Goal: Transaction & Acquisition: Obtain resource

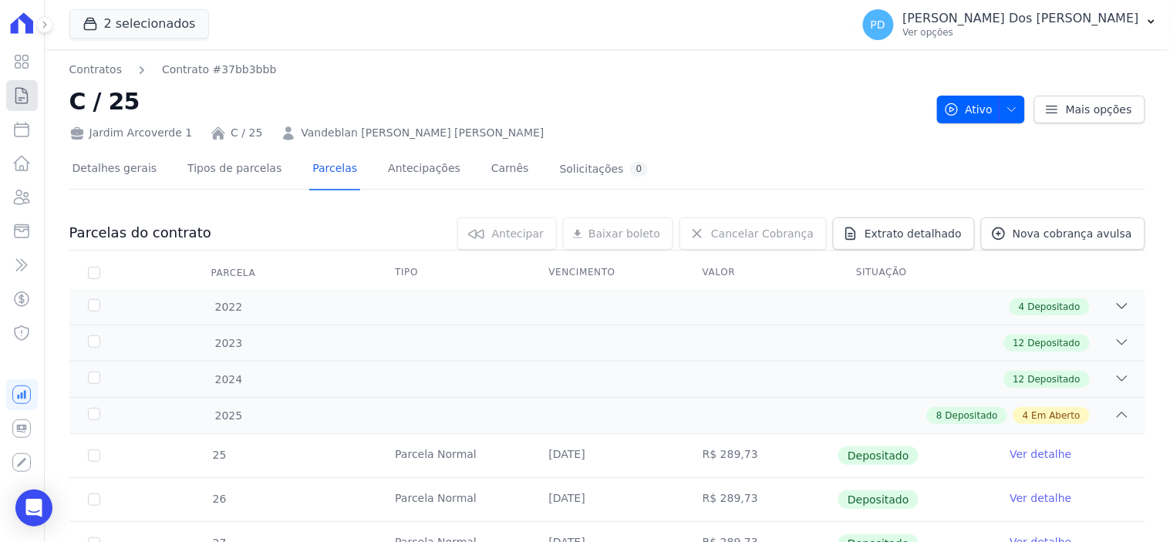
click at [21, 100] on icon at bounding box center [22, 95] width 12 height 15
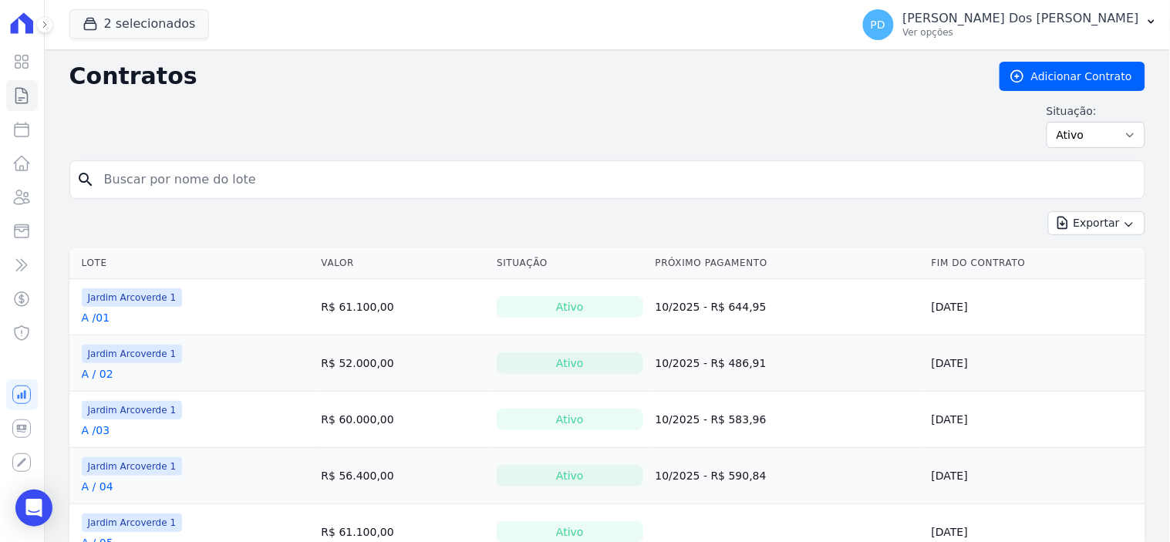
click at [178, 186] on input "search" at bounding box center [616, 179] width 1043 height 31
type input "k / 05"
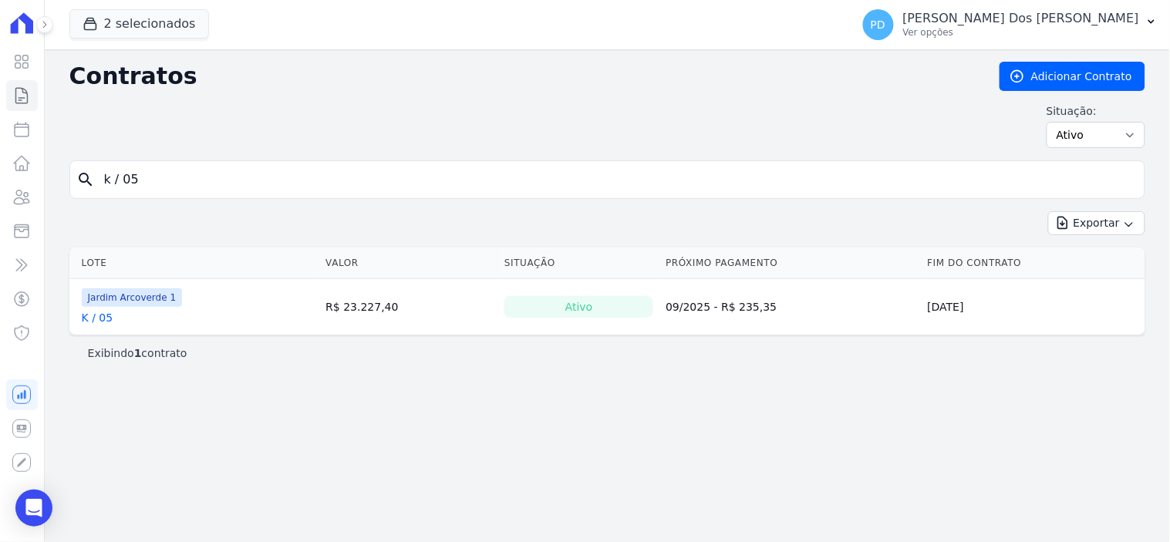
click at [102, 319] on link "K / 05" at bounding box center [98, 317] width 32 height 15
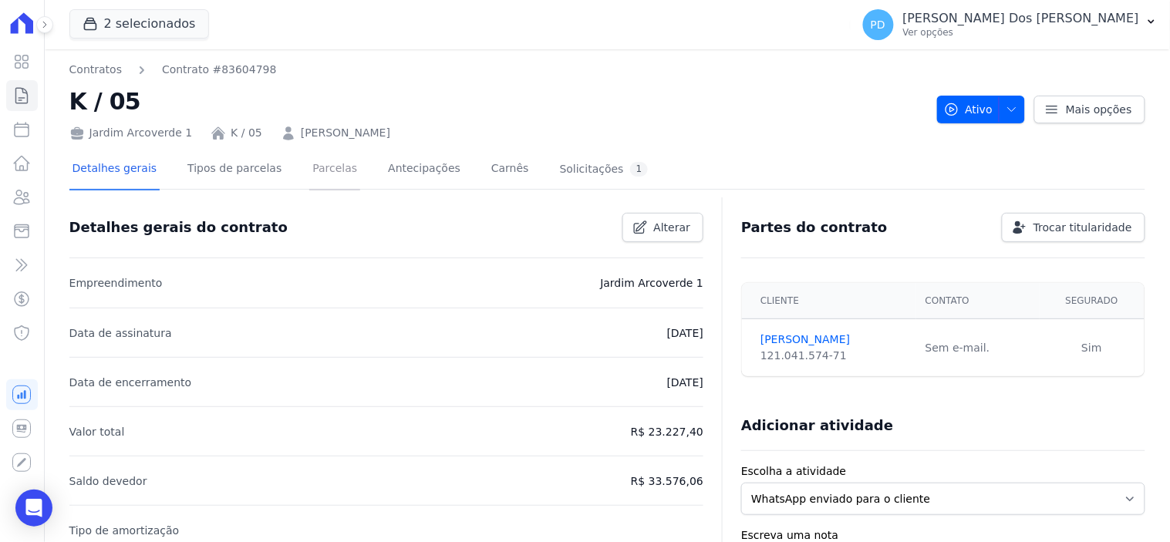
click at [315, 172] on link "Parcelas" at bounding box center [334, 170] width 51 height 41
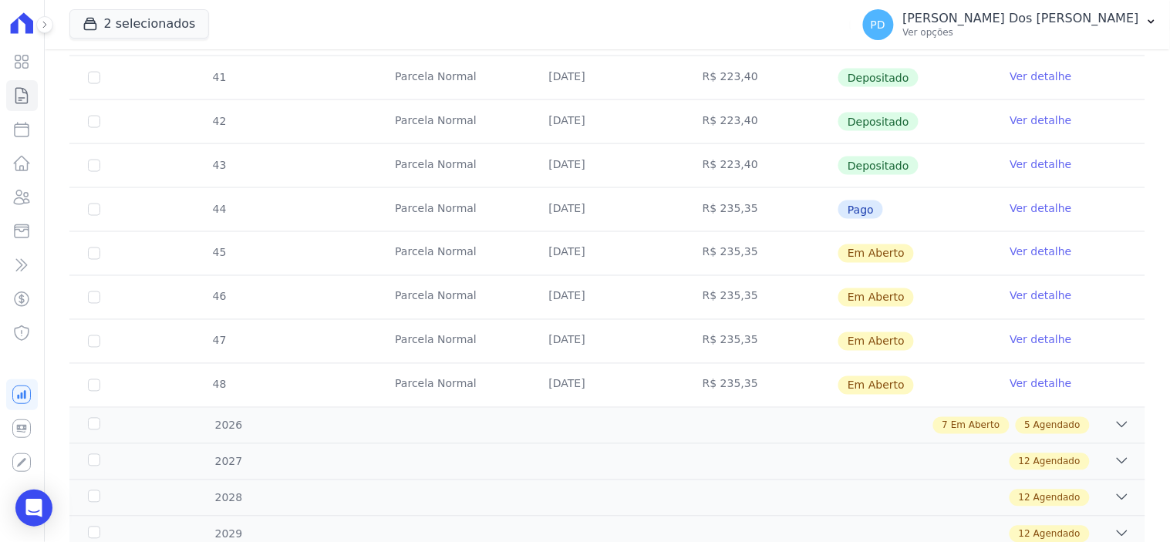
scroll to position [514, 0]
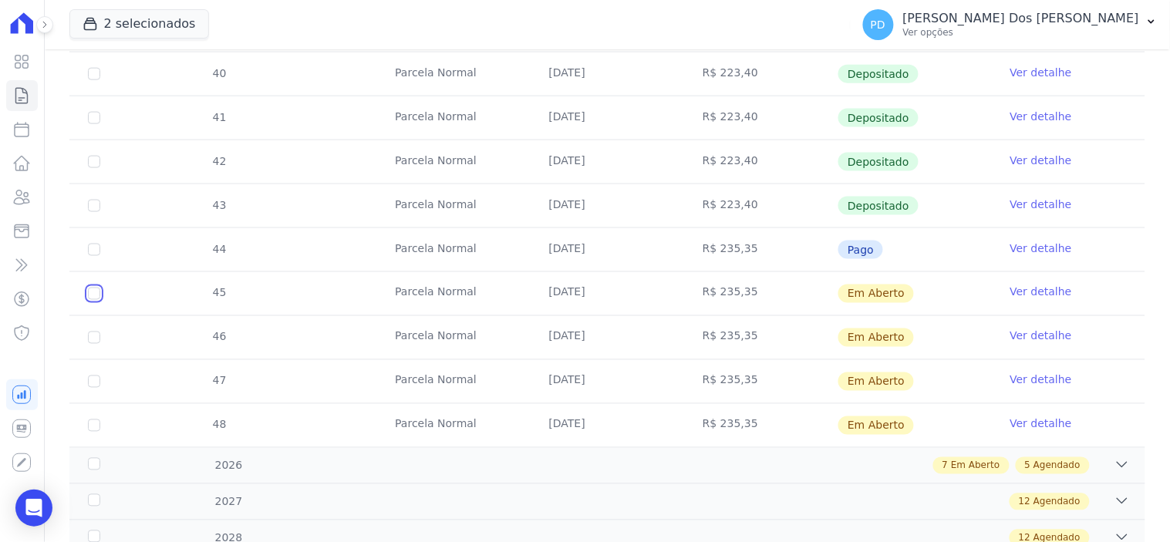
click at [93, 296] on input "checkbox" at bounding box center [94, 294] width 12 height 12
checkbox input "true"
click at [89, 339] on input "checkbox" at bounding box center [94, 338] width 12 height 12
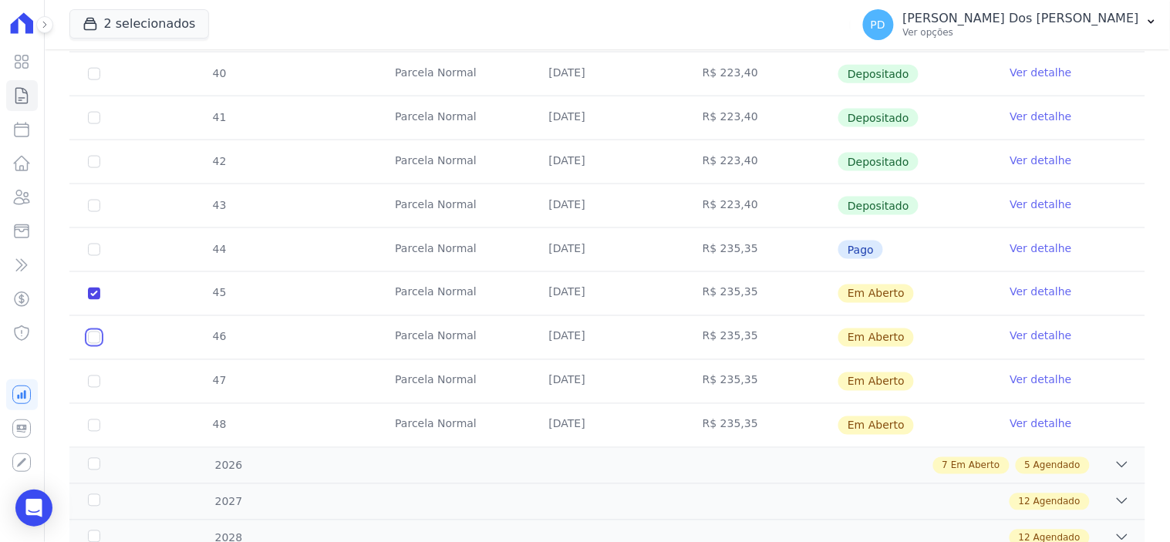
checkbox input "true"
click at [90, 380] on input "checkbox" at bounding box center [94, 382] width 12 height 12
checkbox input "true"
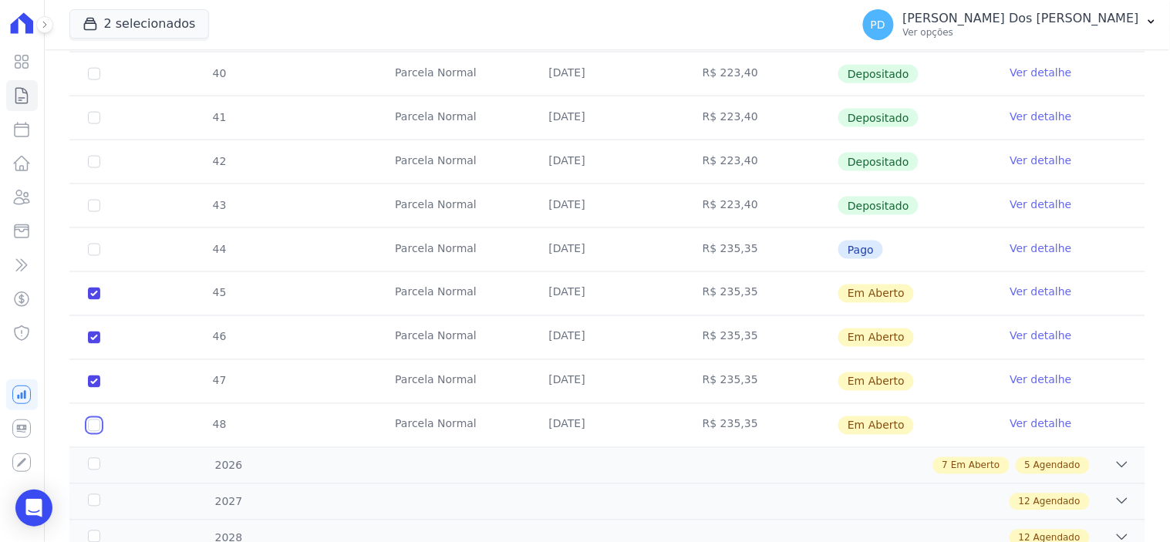
click at [96, 426] on input "checkbox" at bounding box center [94, 425] width 12 height 12
checkbox input "true"
click at [93, 459] on div "2026" at bounding box center [133, 466] width 96 height 16
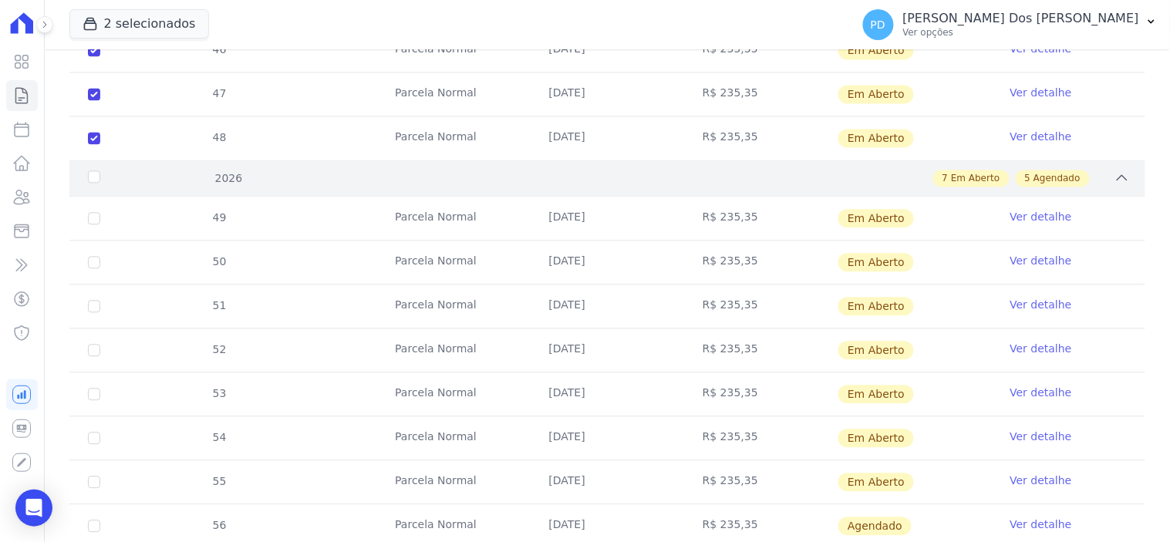
scroll to position [771, 0]
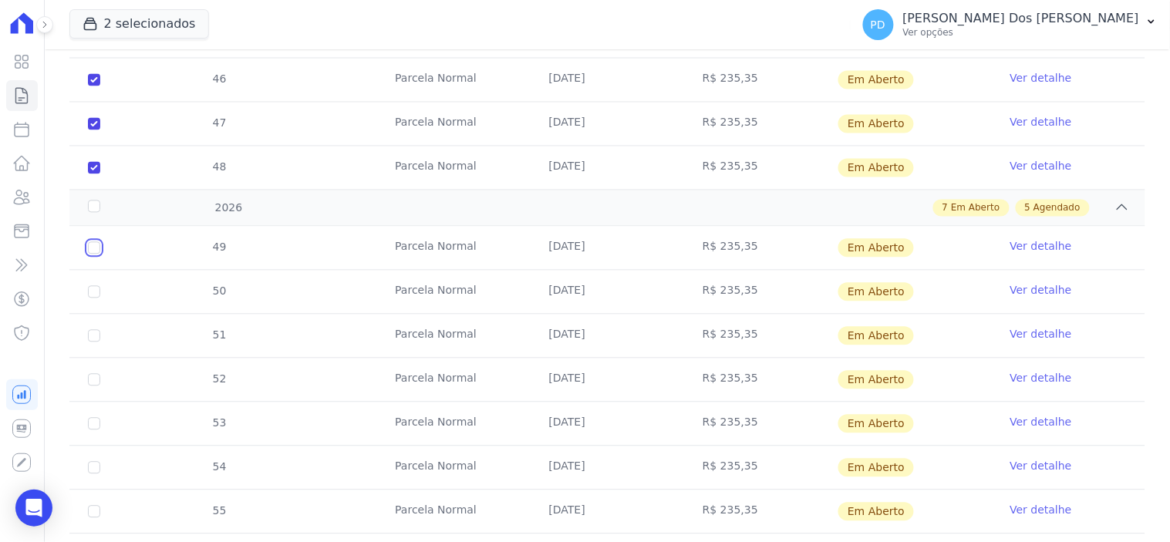
click at [90, 251] on input "checkbox" at bounding box center [94, 248] width 12 height 12
checkbox input "true"
click at [90, 298] on input "checkbox" at bounding box center [94, 292] width 12 height 12
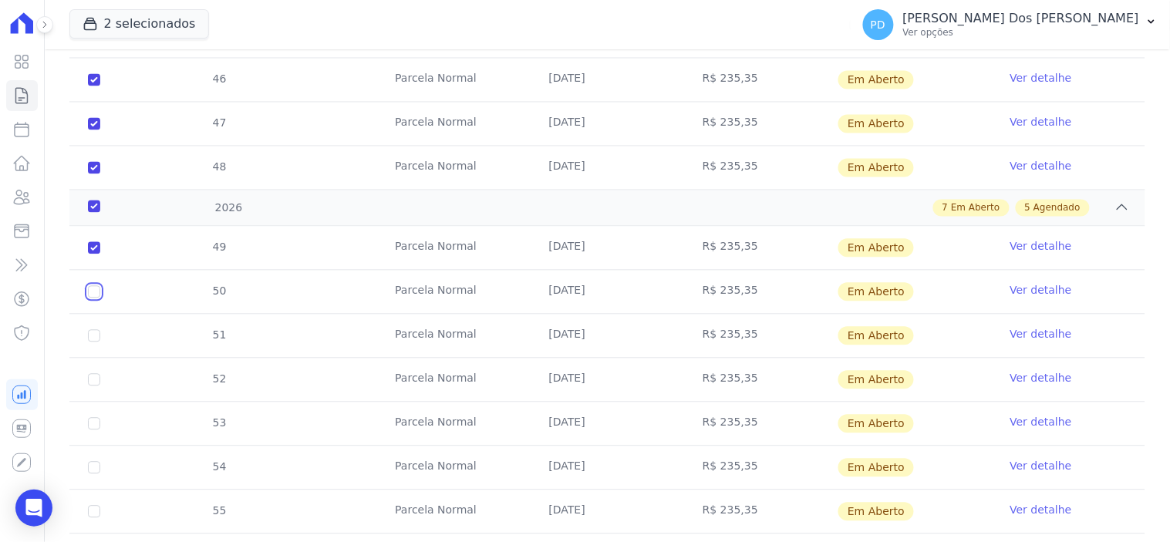
checkbox input "true"
click at [91, 339] on input "checkbox" at bounding box center [94, 336] width 12 height 12
checkbox input "true"
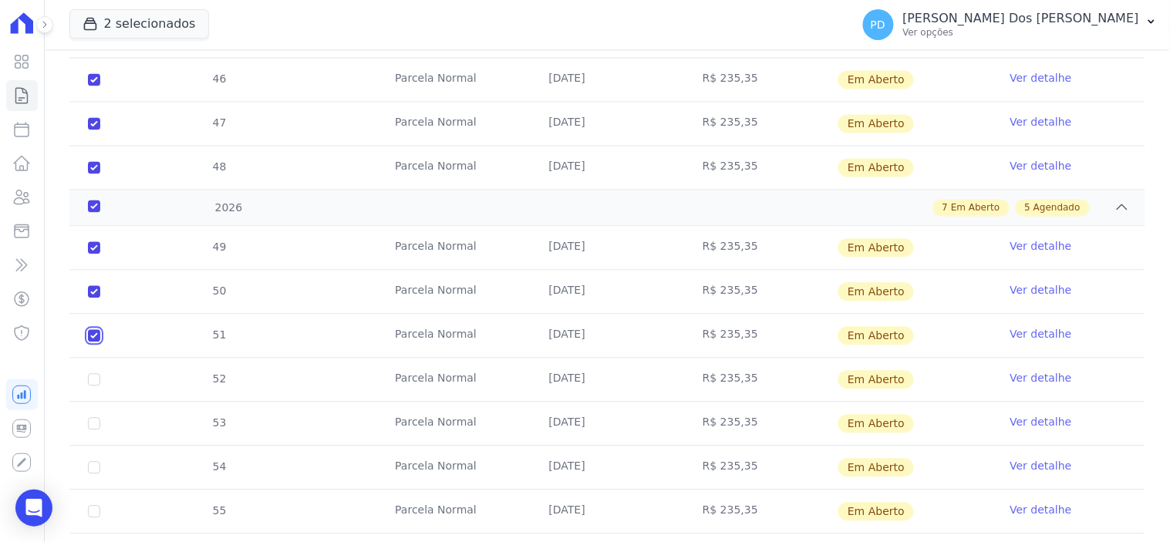
checkbox input "true"
click at [95, 379] on input "checkbox" at bounding box center [94, 380] width 12 height 12
checkbox input "true"
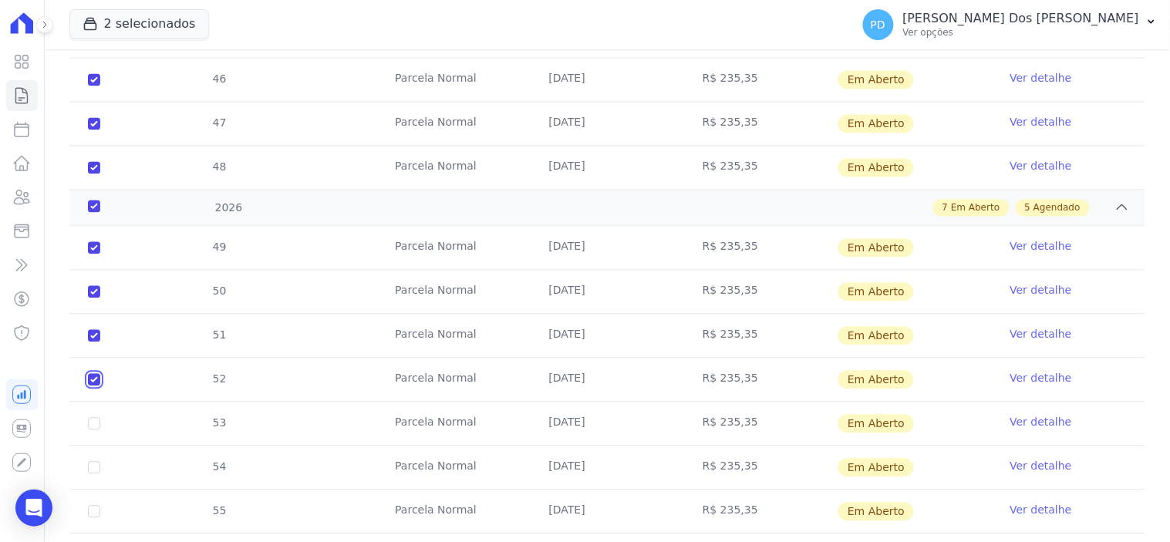
checkbox input "true"
drag, startPoint x: 97, startPoint y: 426, endPoint x: 87, endPoint y: 464, distance: 39.1
click at [96, 427] on input "checkbox" at bounding box center [94, 424] width 12 height 12
checkbox input "true"
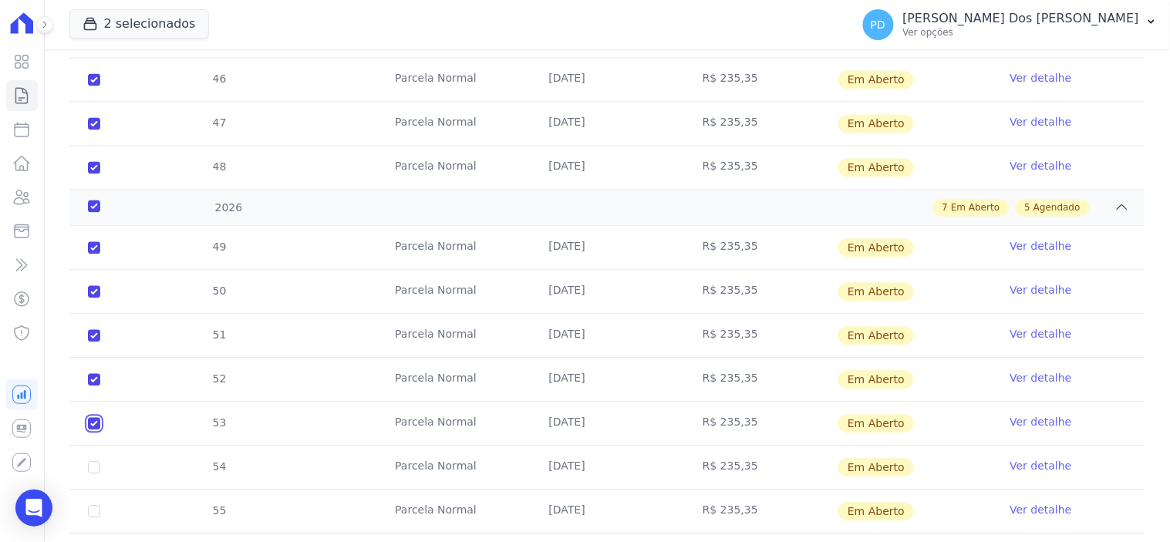
checkbox input "true"
click at [90, 467] on input "checkbox" at bounding box center [94, 468] width 12 height 12
checkbox input "true"
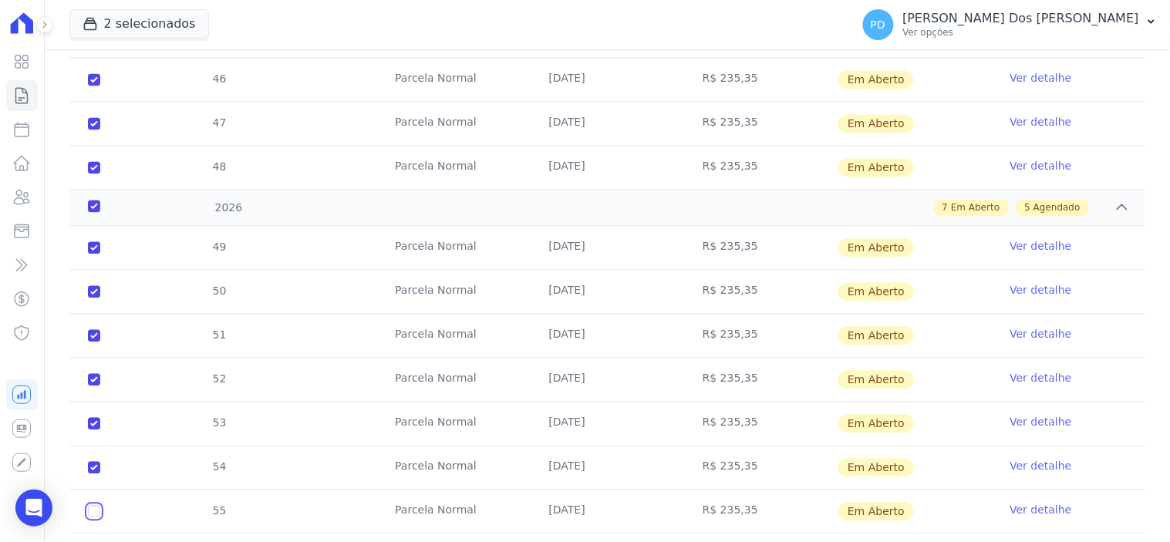
click at [97, 510] on input "checkbox" at bounding box center [94, 512] width 12 height 12
checkbox input "true"
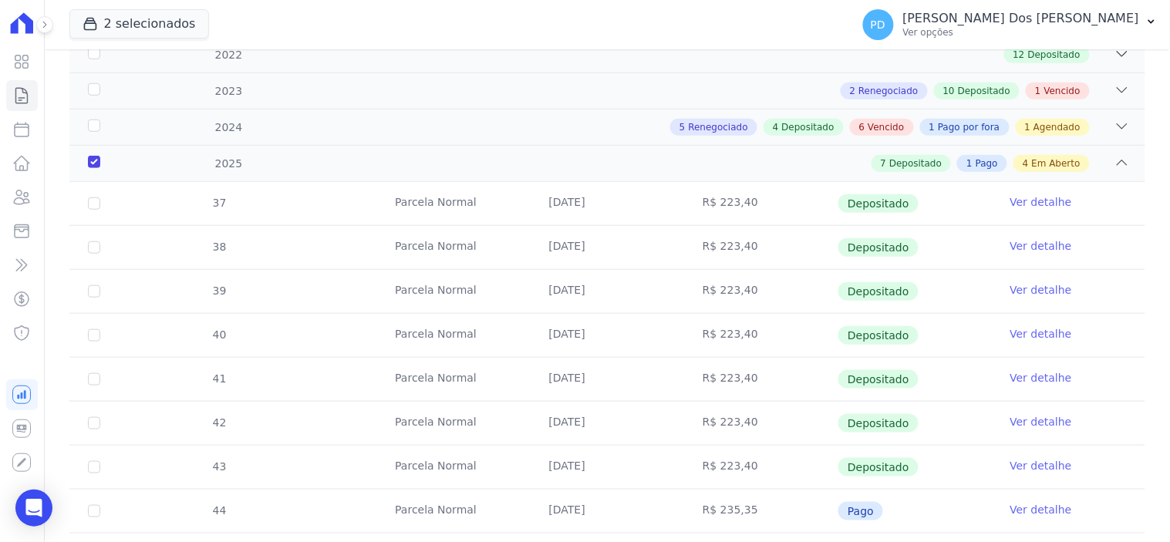
scroll to position [0, 0]
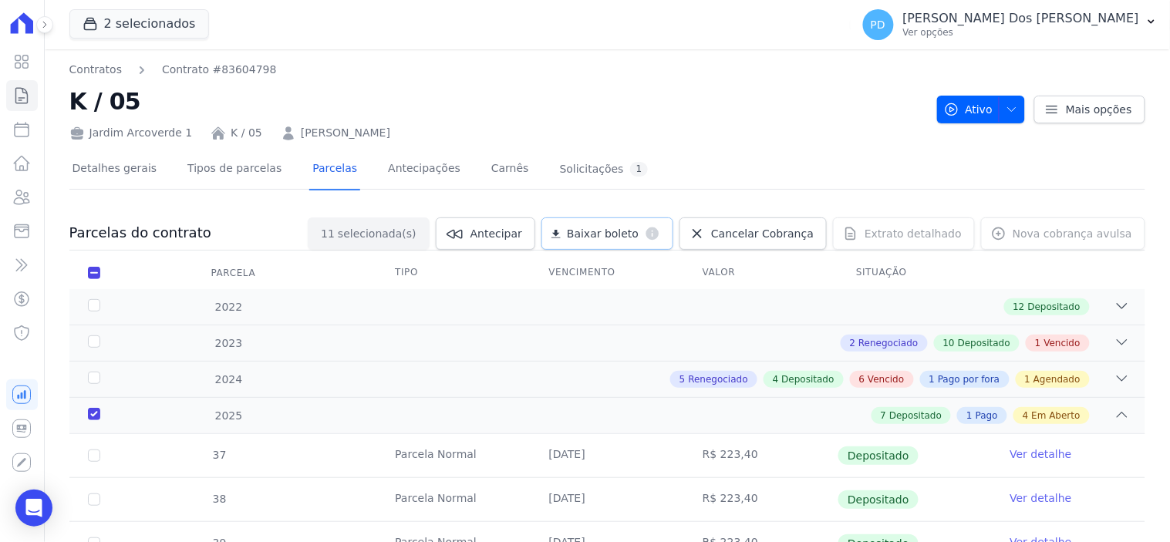
click at [630, 229] on span "Baixar boleto" at bounding box center [603, 233] width 72 height 15
